Goal: Download file/media

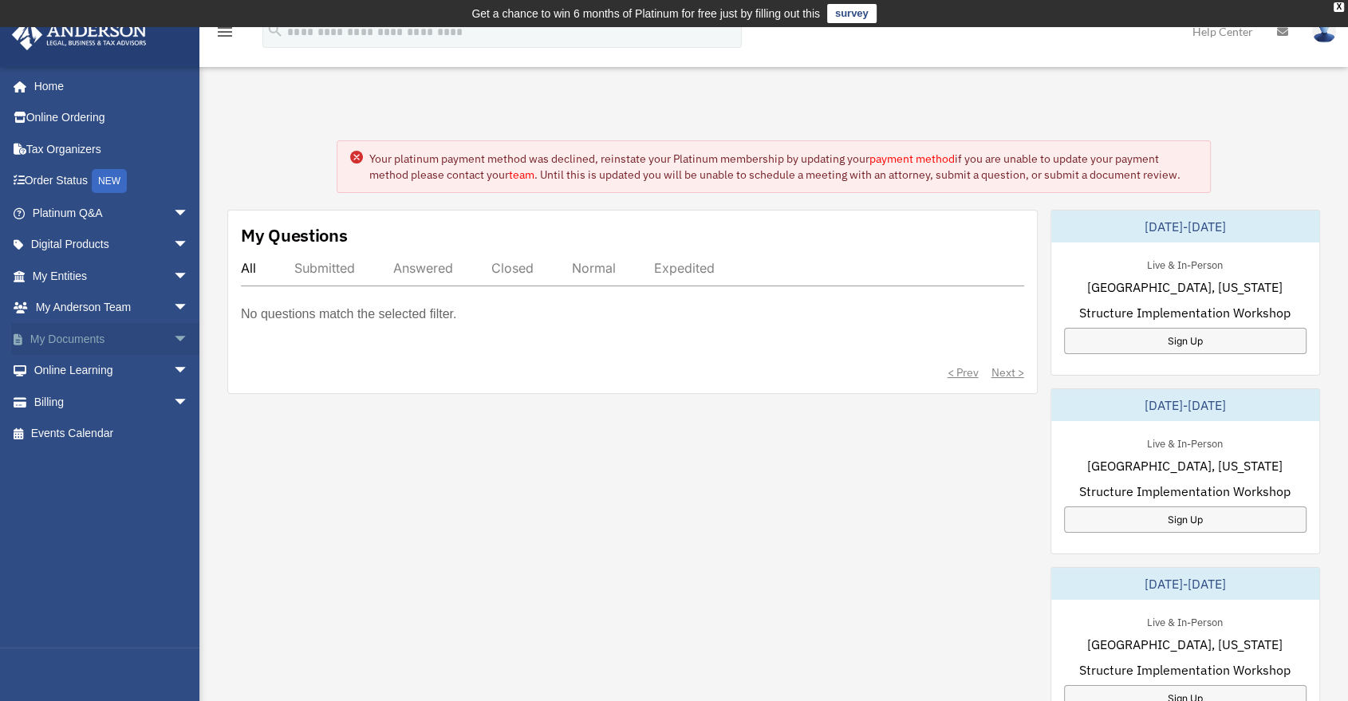
click at [89, 330] on link "My Documents arrow_drop_down" at bounding box center [112, 339] width 202 height 32
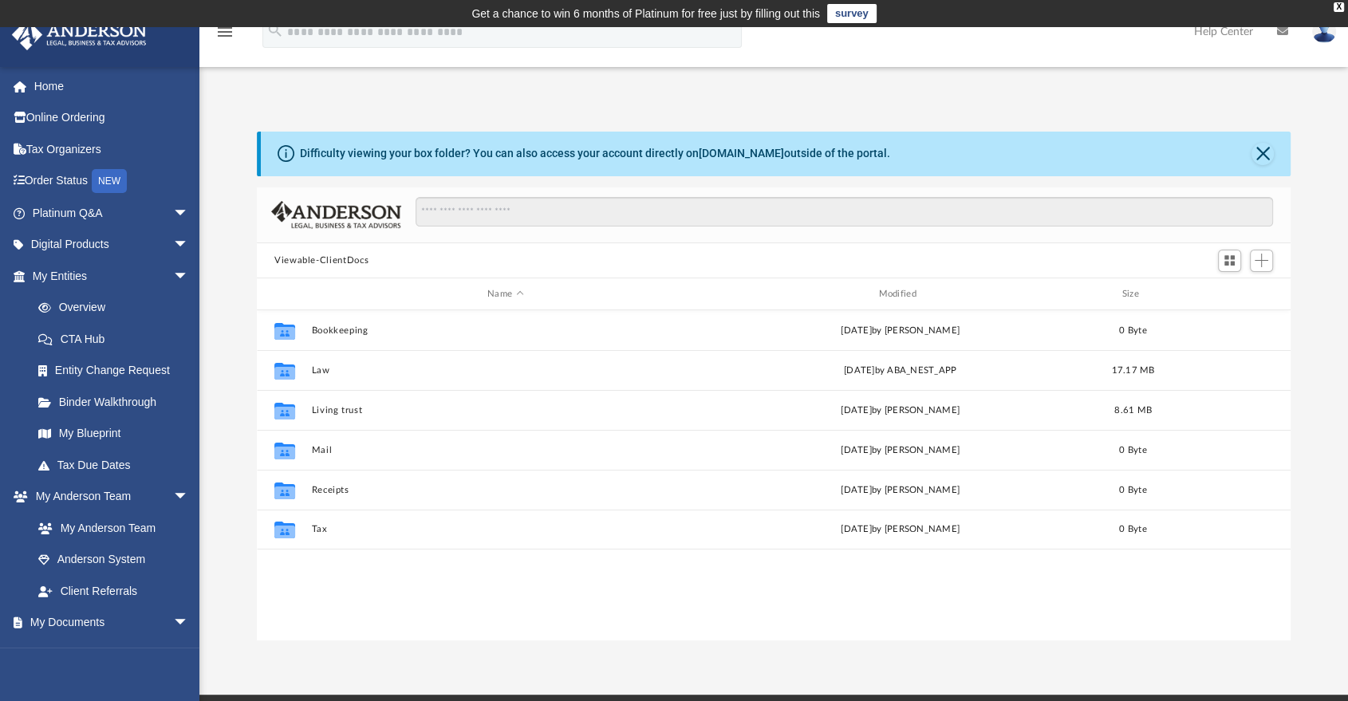
scroll to position [348, 1020]
click at [87, 70] on link "Home" at bounding box center [112, 86] width 202 height 32
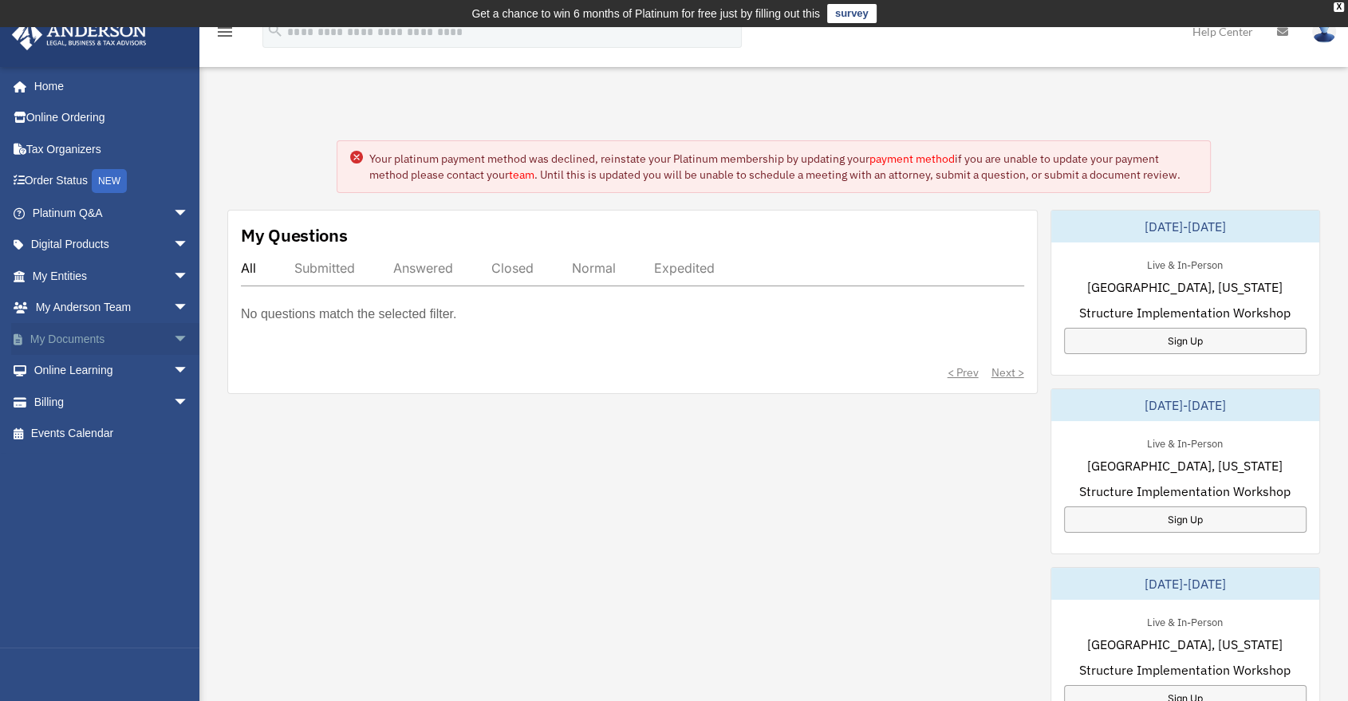
click at [173, 330] on span "arrow_drop_down" at bounding box center [189, 339] width 32 height 33
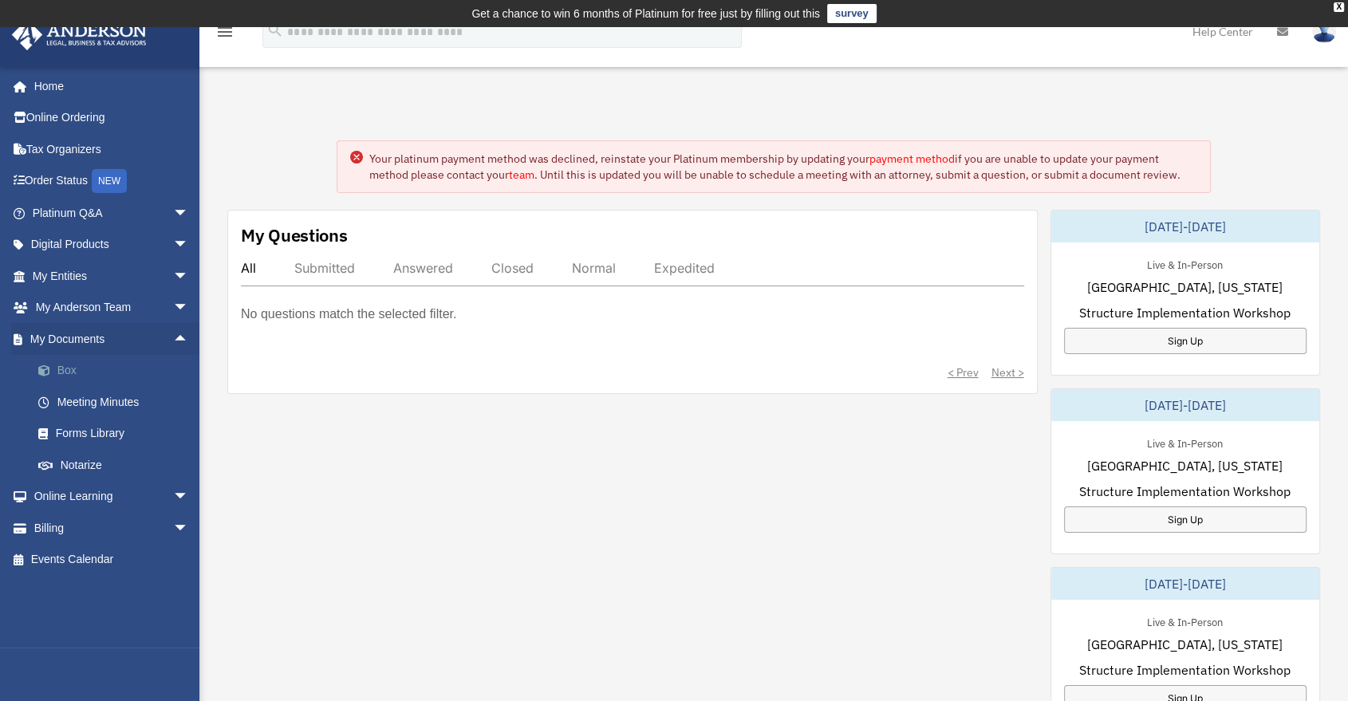
click at [31, 379] on link "Box" at bounding box center [117, 371] width 191 height 32
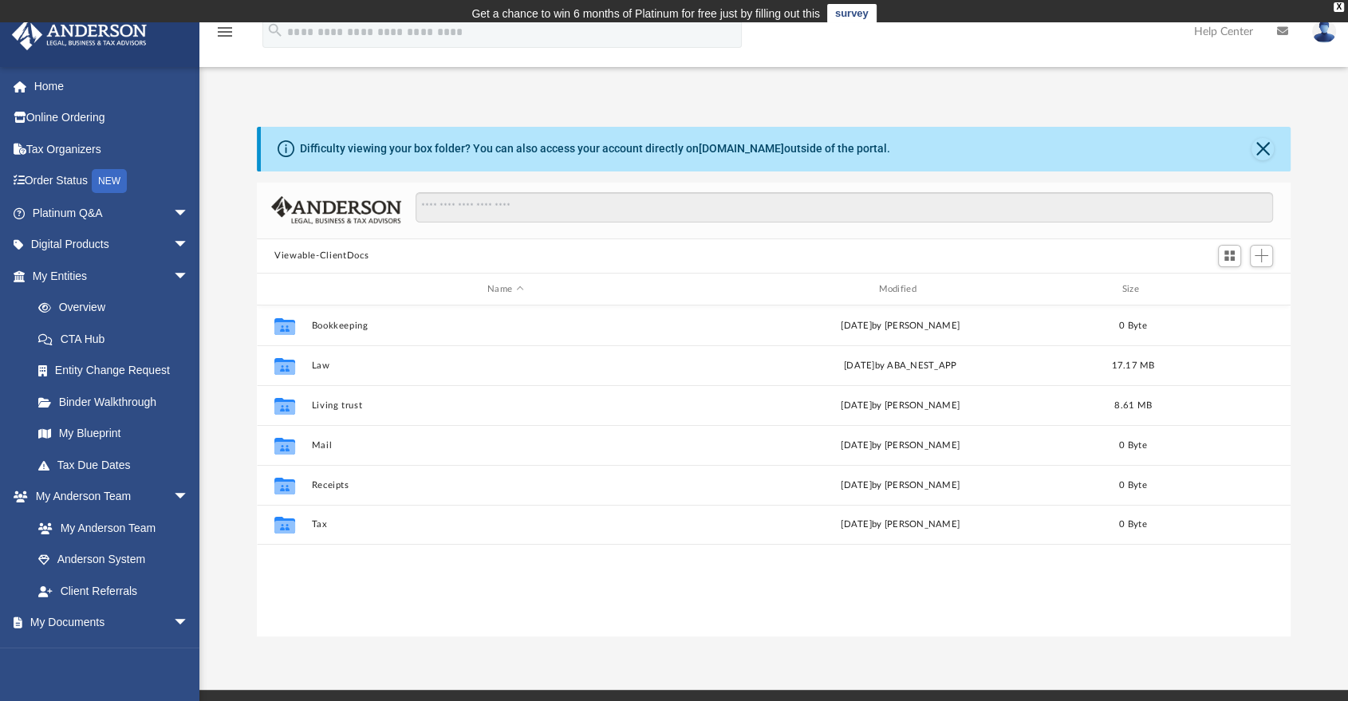
scroll to position [348, 1020]
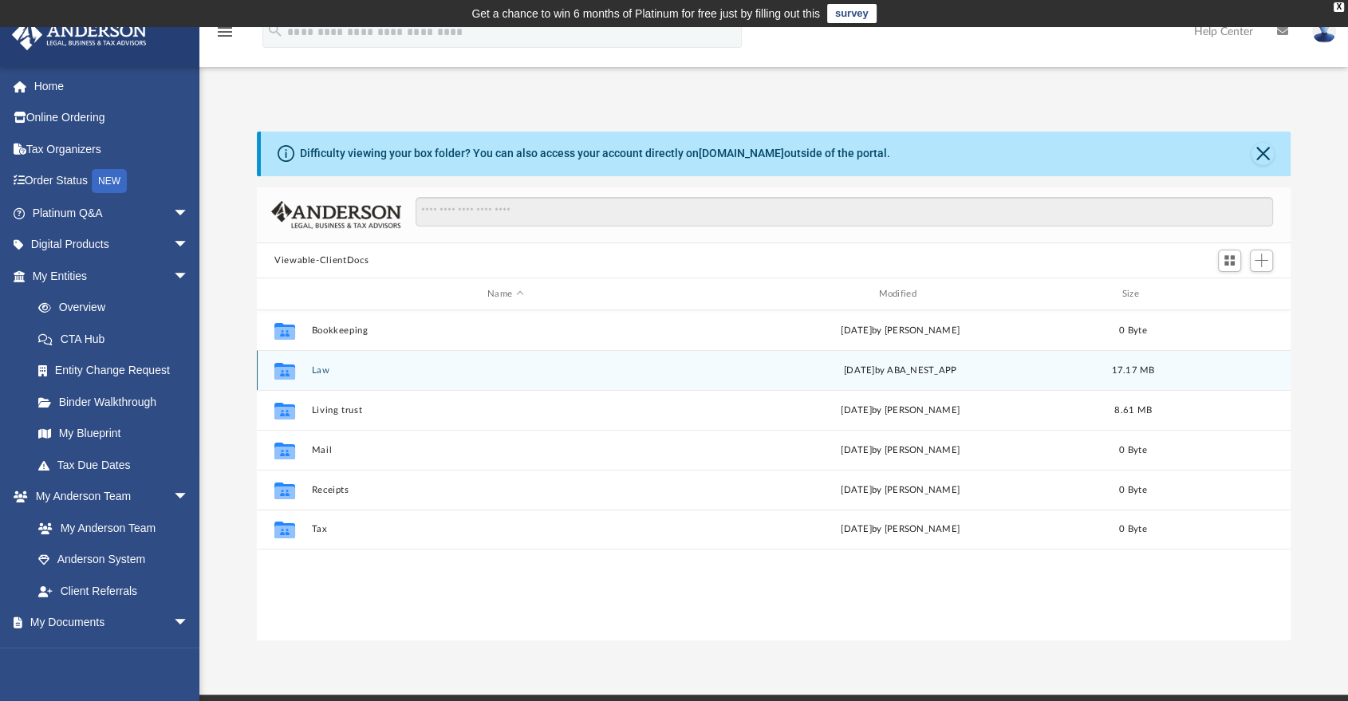
click at [320, 372] on button "Law" at bounding box center [506, 370] width 388 height 10
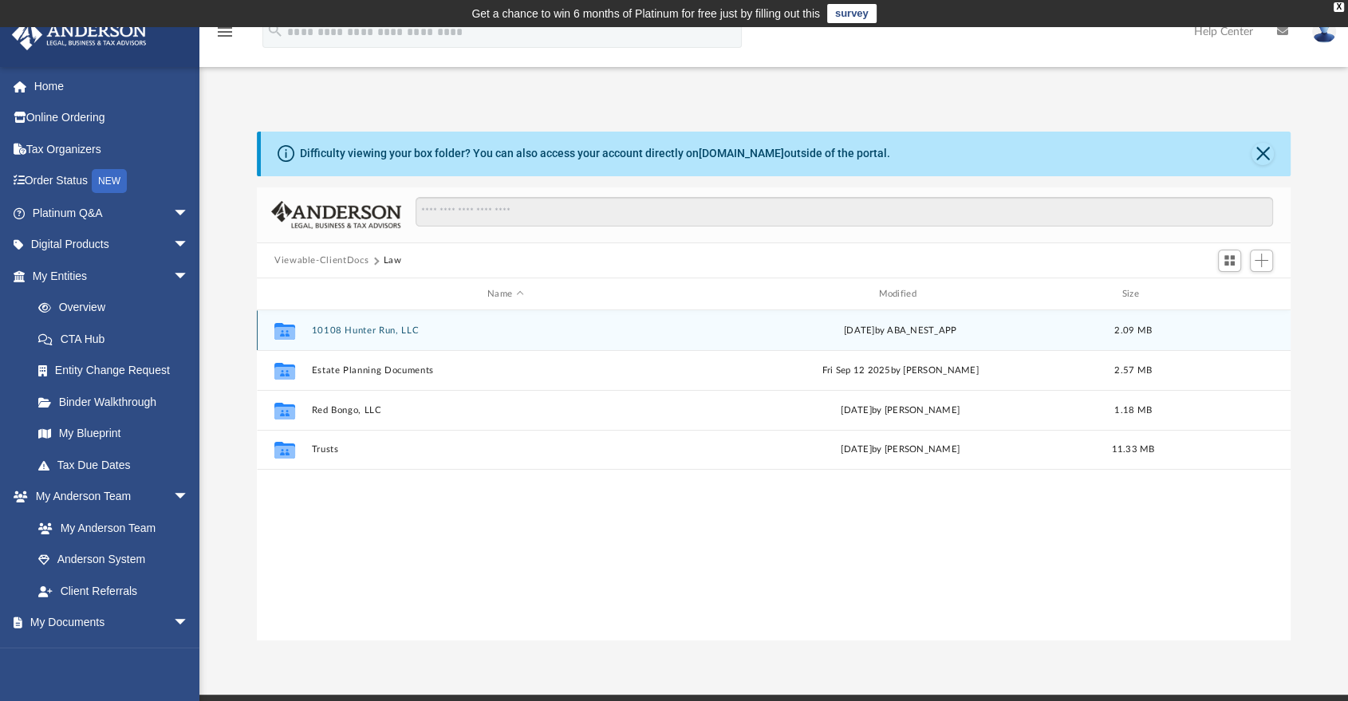
click at [335, 325] on button "10108 Hunter Run, LLC" at bounding box center [506, 330] width 388 height 10
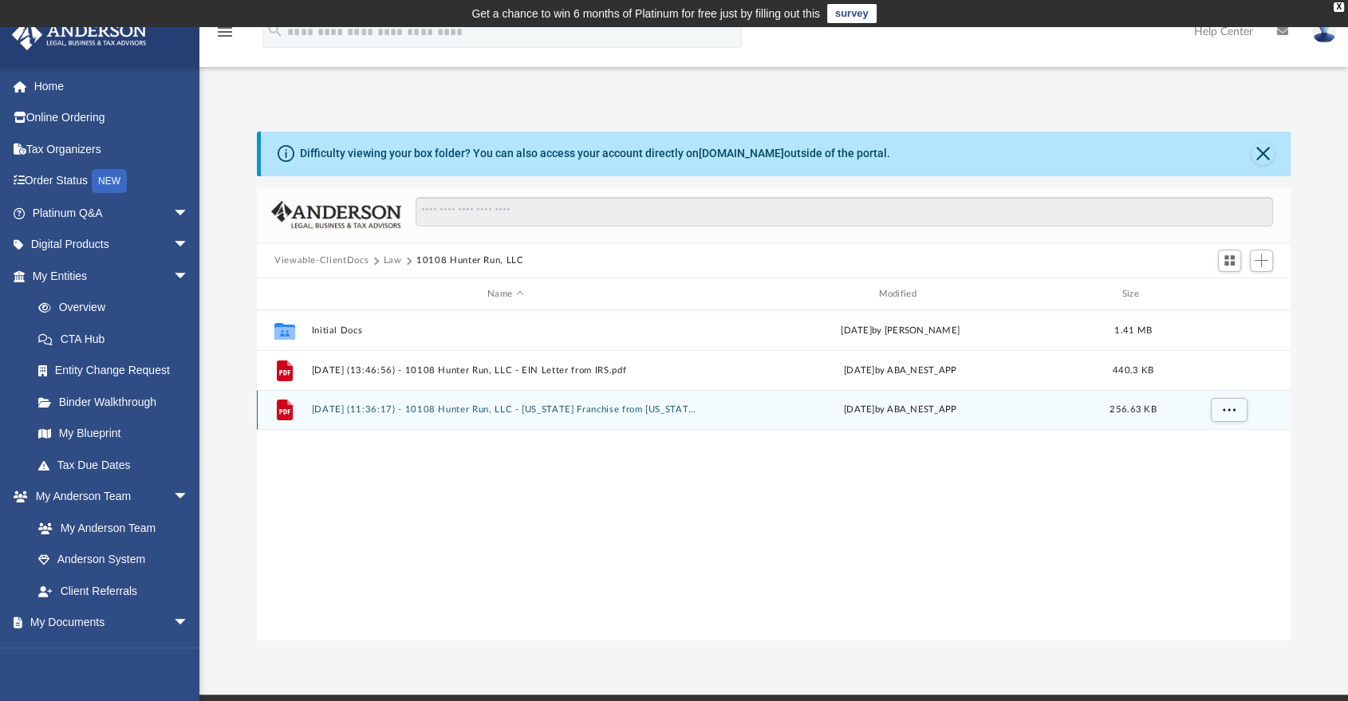
click at [388, 405] on button "2025.10.02 (11:36:17) - 10108 Hunter Run, LLC - Texas Franchise from Texas Comp…" at bounding box center [506, 410] width 388 height 10
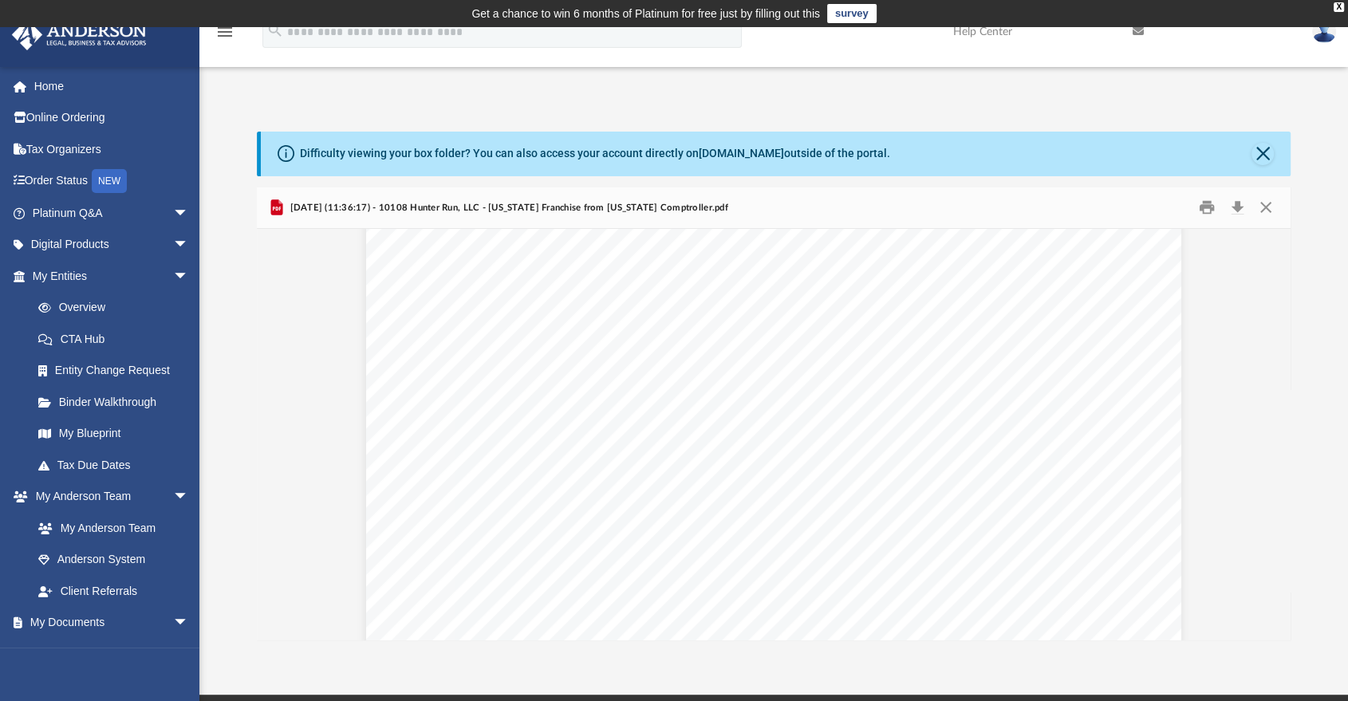
scroll to position [0, 0]
click at [1232, 210] on button "Download" at bounding box center [1236, 207] width 29 height 25
